Goal: Transaction & Acquisition: Purchase product/service

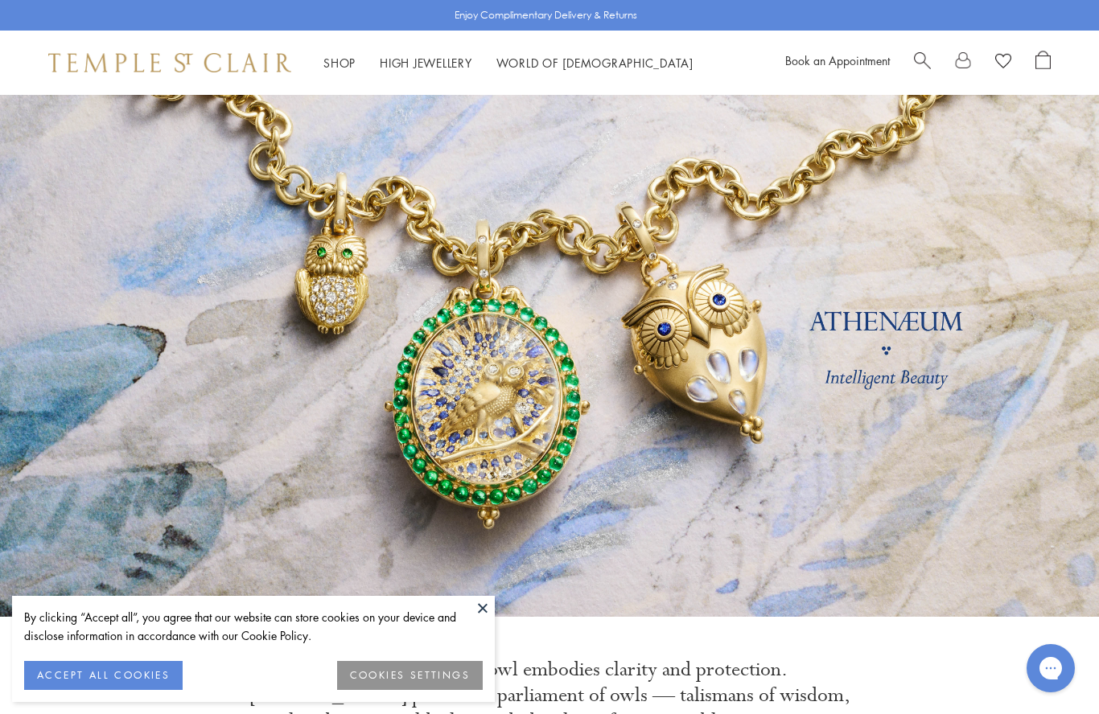
click at [341, 56] on link "Shop Shop" at bounding box center [339, 63] width 32 height 16
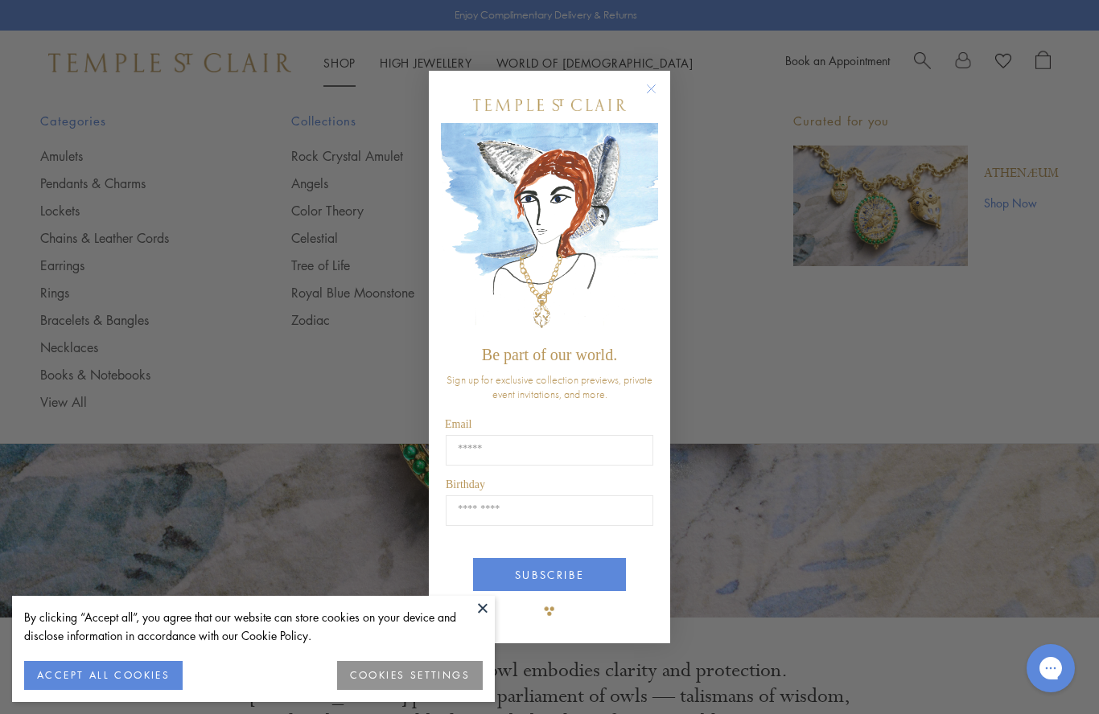
click at [319, 183] on div "Close dialog Be part of our world. Sign up for exclusive collection previews, p…" at bounding box center [549, 357] width 1099 height 714
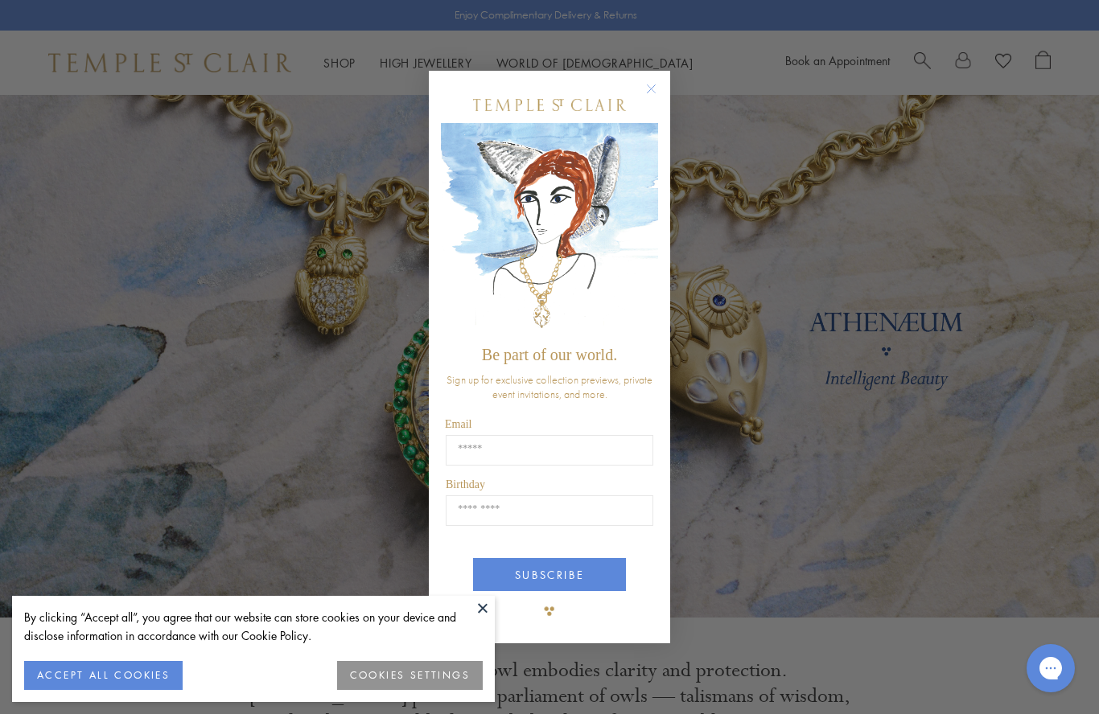
click at [653, 83] on circle "Close dialog" at bounding box center [651, 89] width 19 height 19
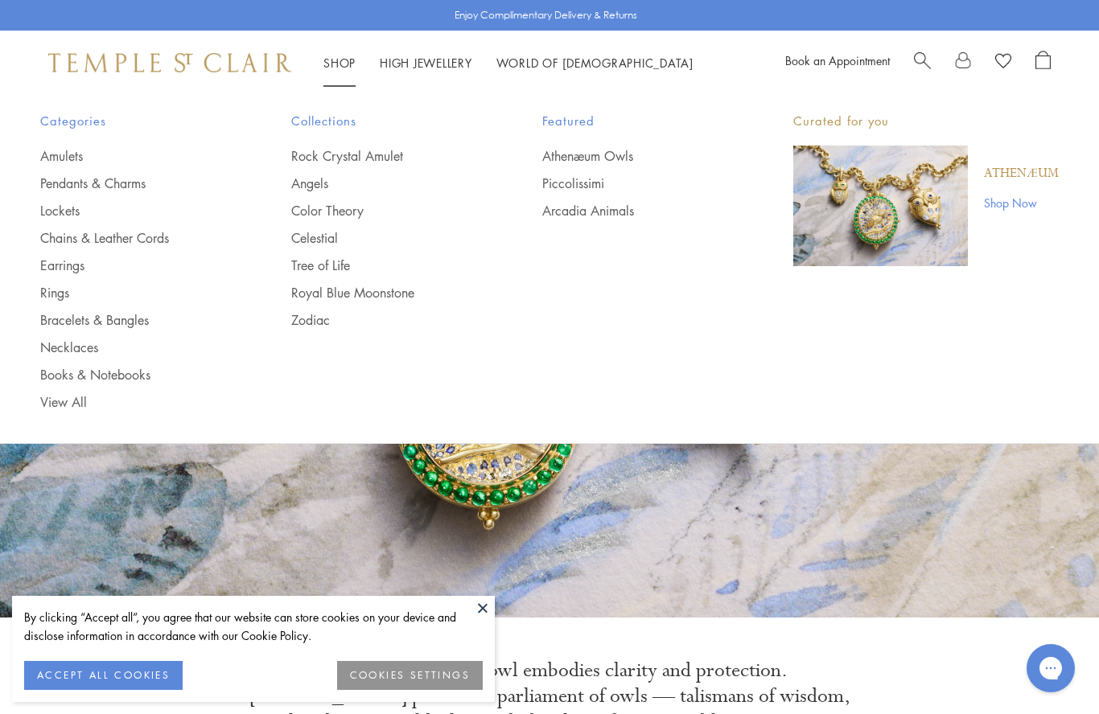
click at [327, 180] on link "Angels" at bounding box center [384, 184] width 187 height 18
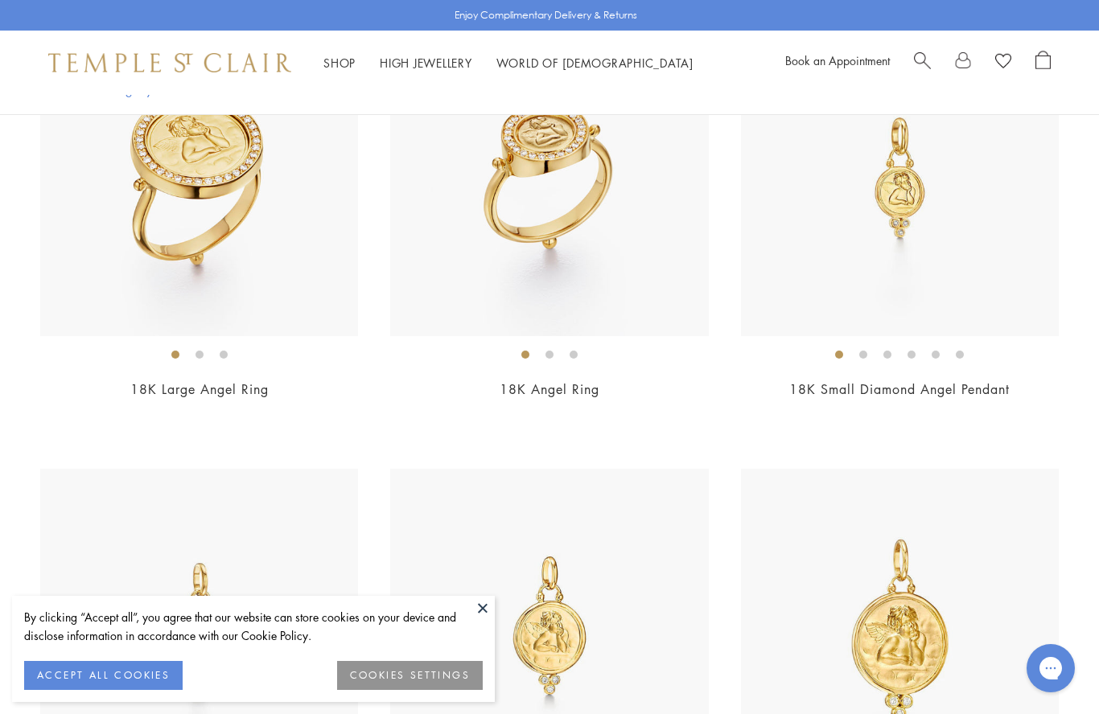
scroll to position [939, 0]
click at [906, 208] on img at bounding box center [900, 178] width 318 height 318
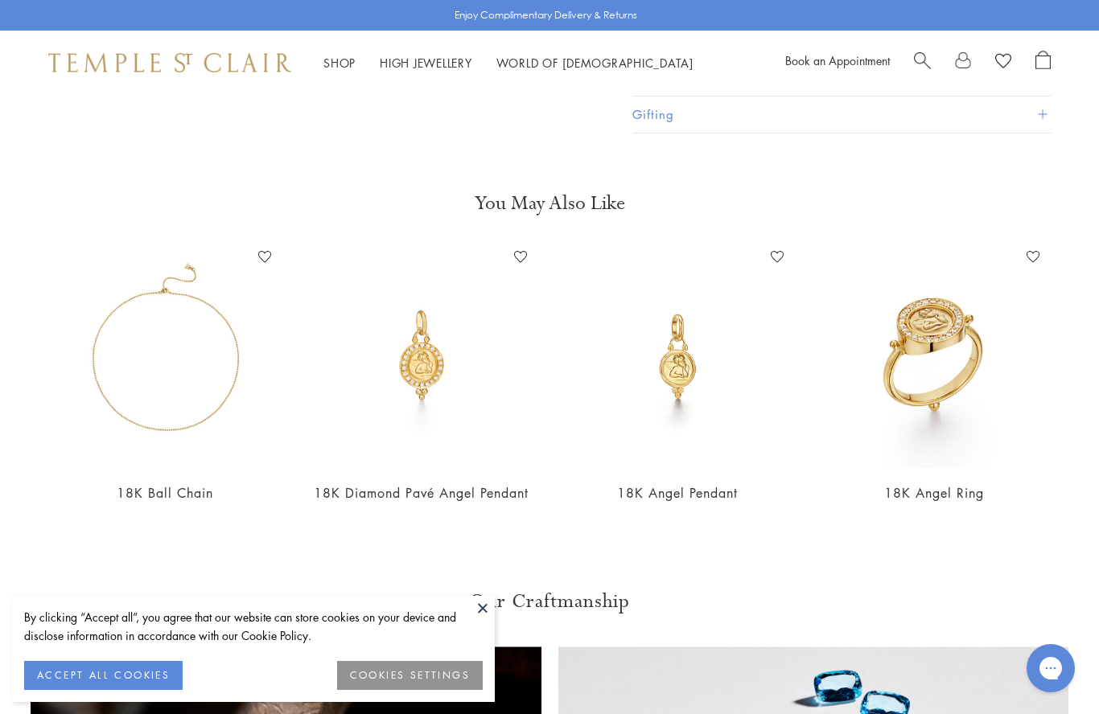
scroll to position [554, 0]
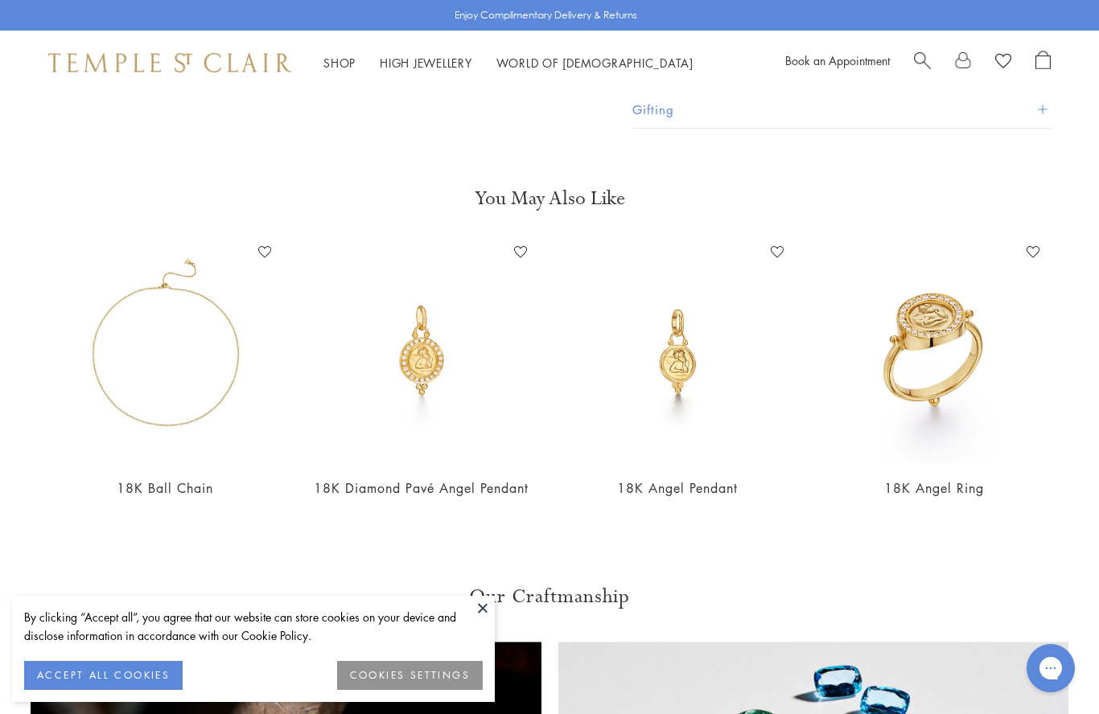
click at [686, 385] on img at bounding box center [678, 352] width 224 height 224
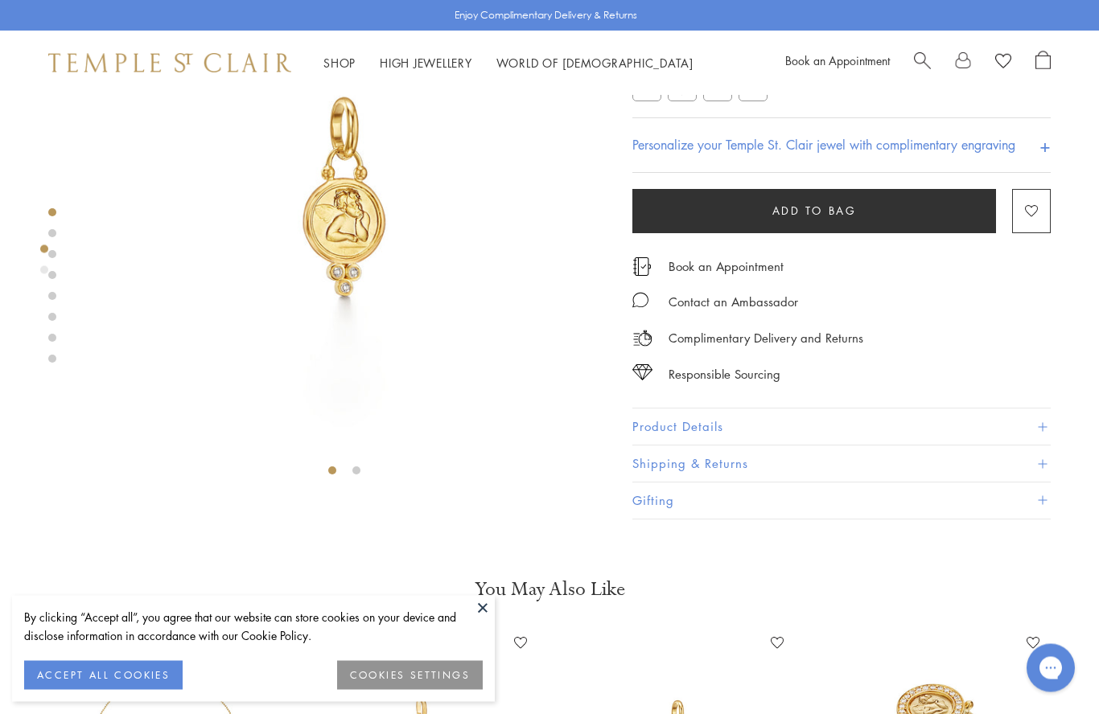
scroll to position [0, 0]
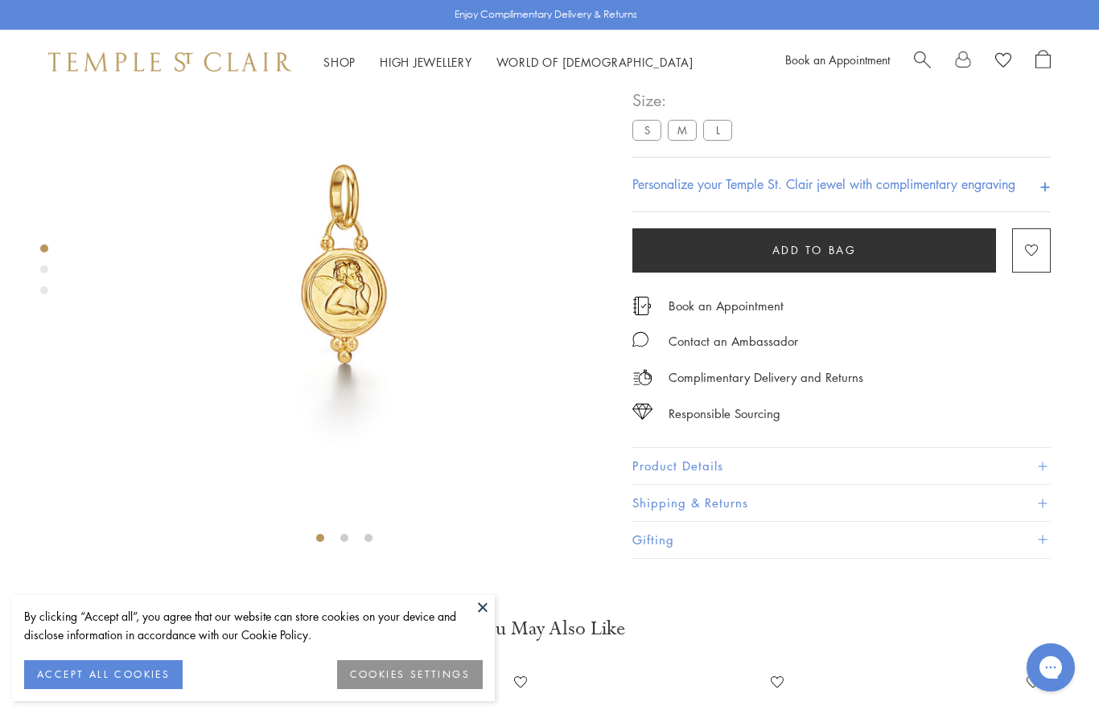
scroll to position [95, 0]
